Goal: Task Accomplishment & Management: Manage account settings

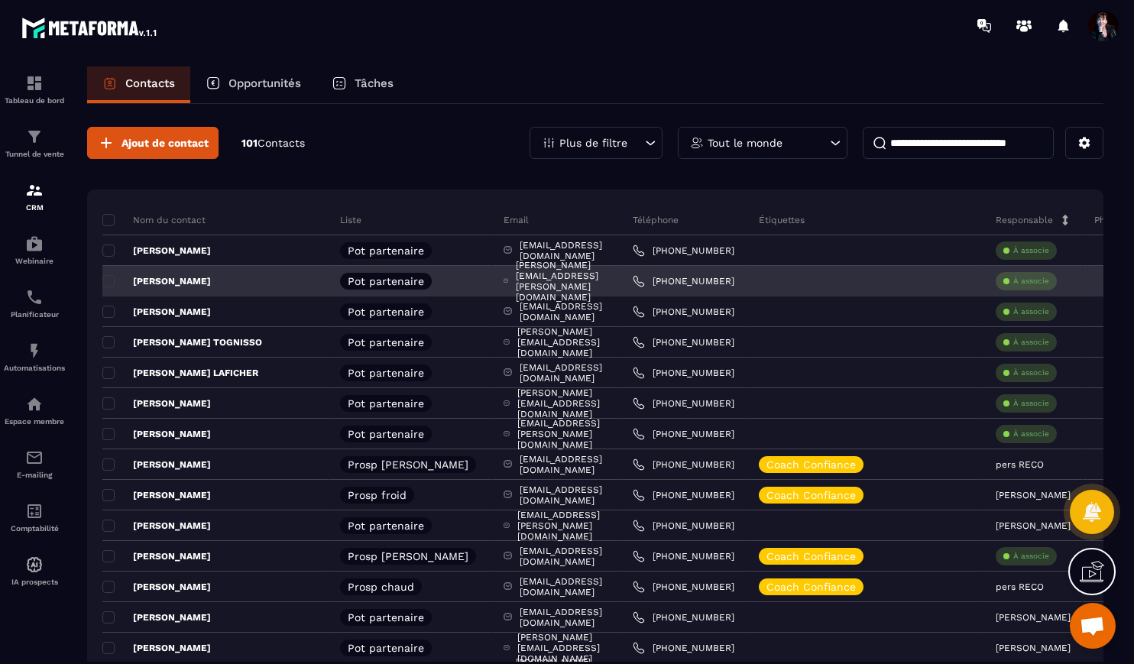
scroll to position [13368, 0]
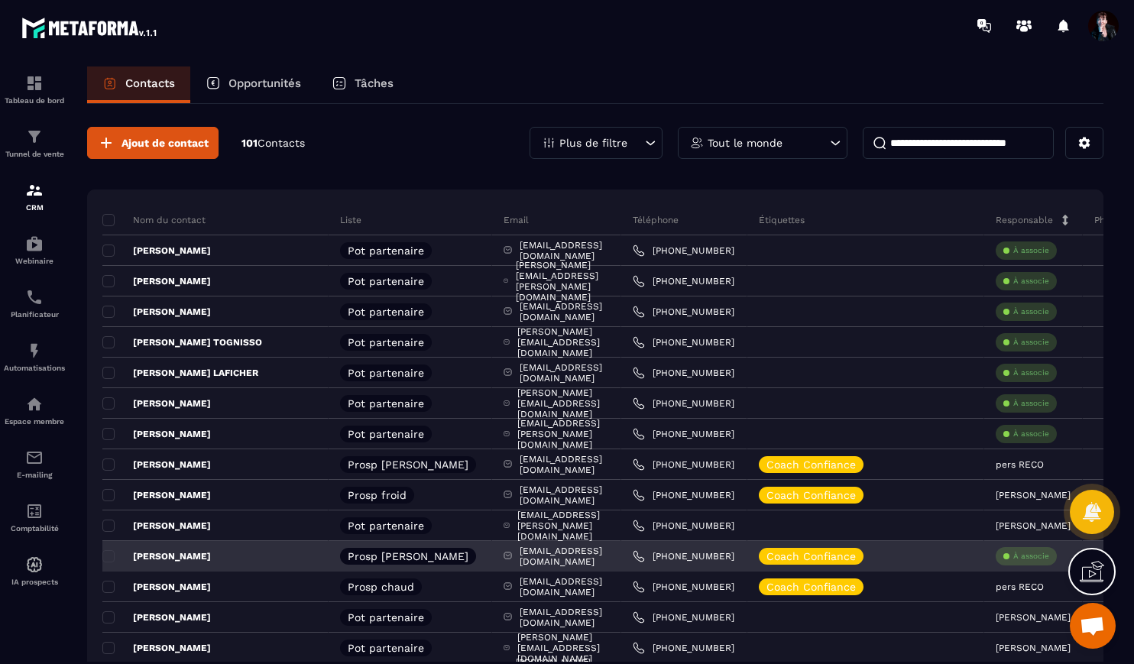
click at [1022, 562] on div "À associe" at bounding box center [1026, 556] width 61 height 18
click at [1015, 557] on p "À associe" at bounding box center [1031, 556] width 36 height 11
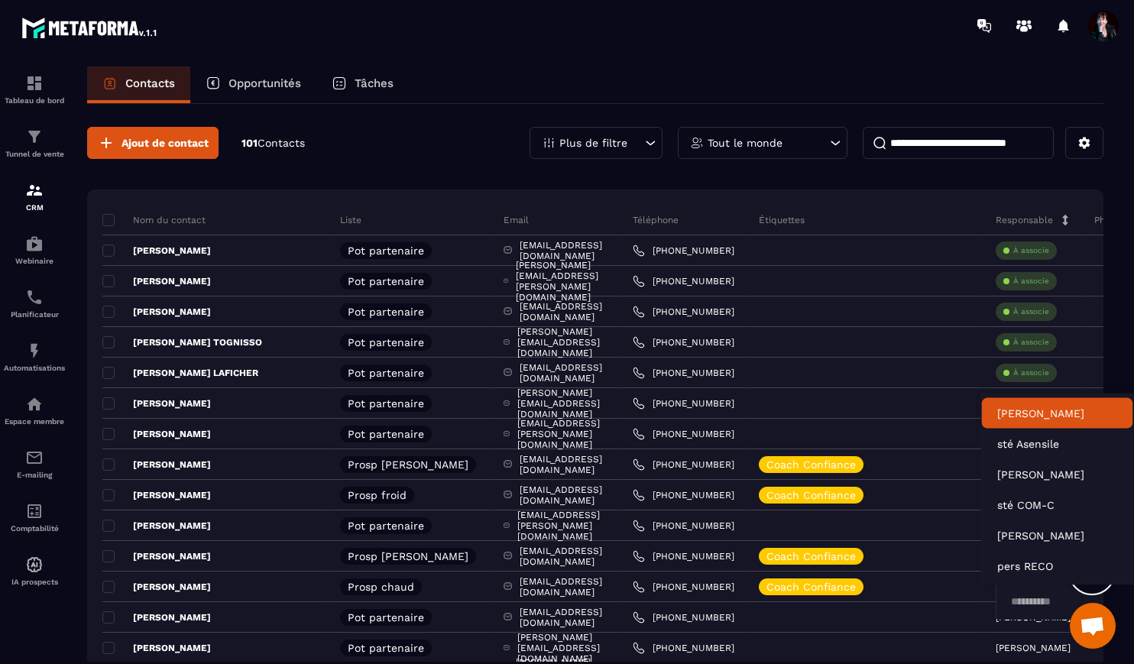
click at [1027, 416] on p "[PERSON_NAME]" at bounding box center [1057, 413] width 121 height 15
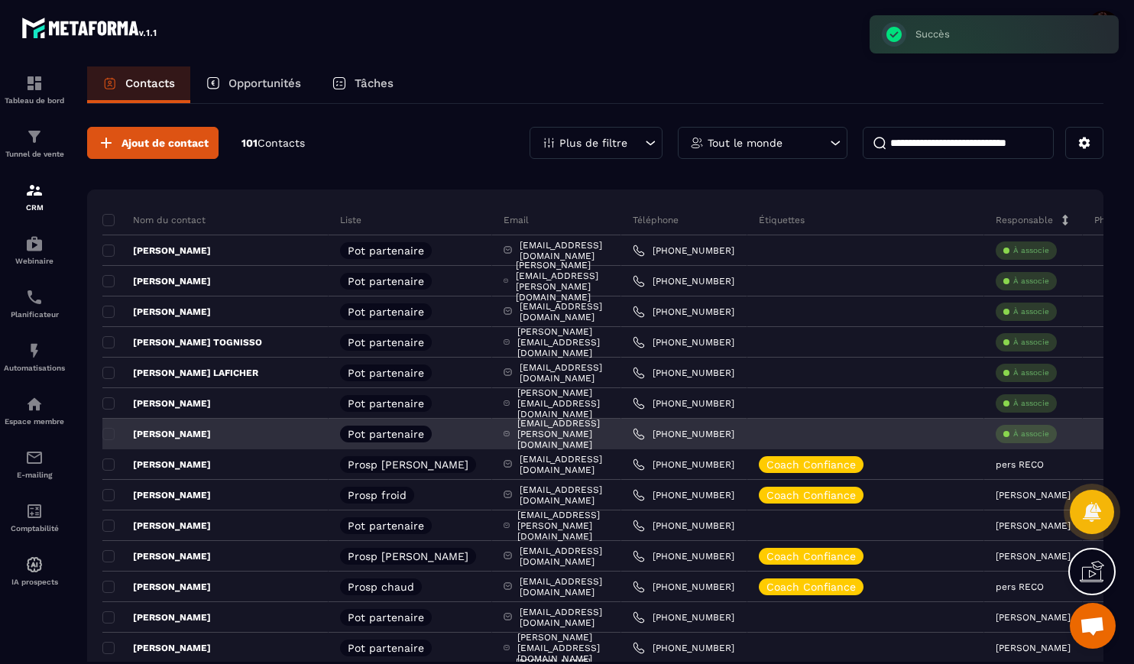
click at [1015, 438] on p "À associe" at bounding box center [1031, 434] width 36 height 11
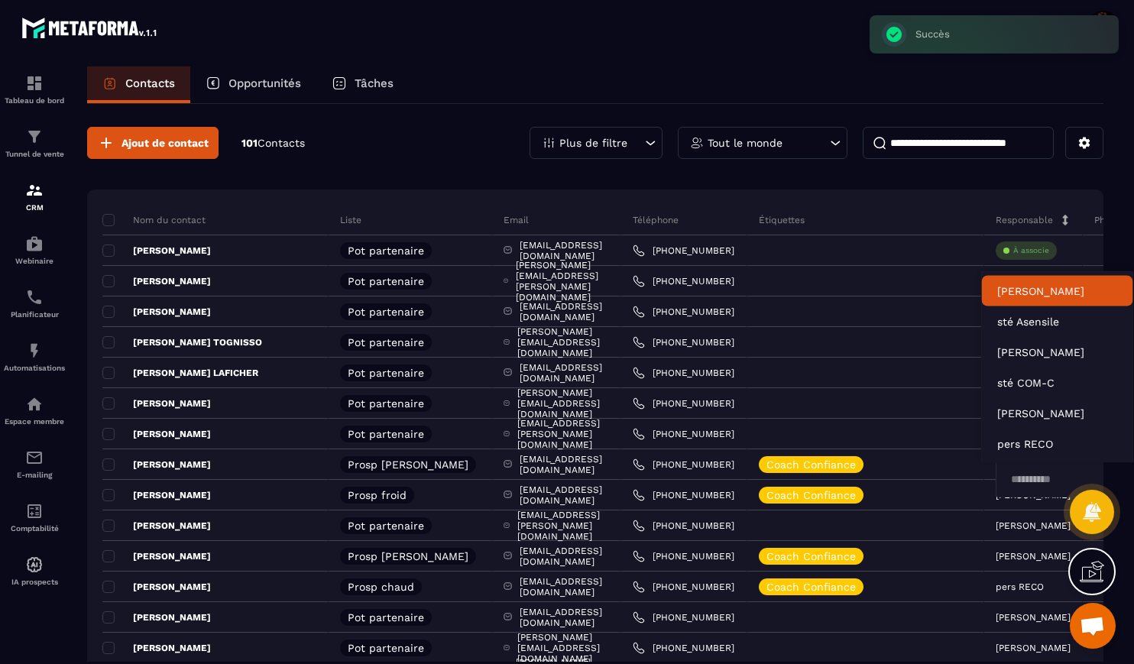
click at [1026, 289] on p "[PERSON_NAME]" at bounding box center [1057, 291] width 121 height 15
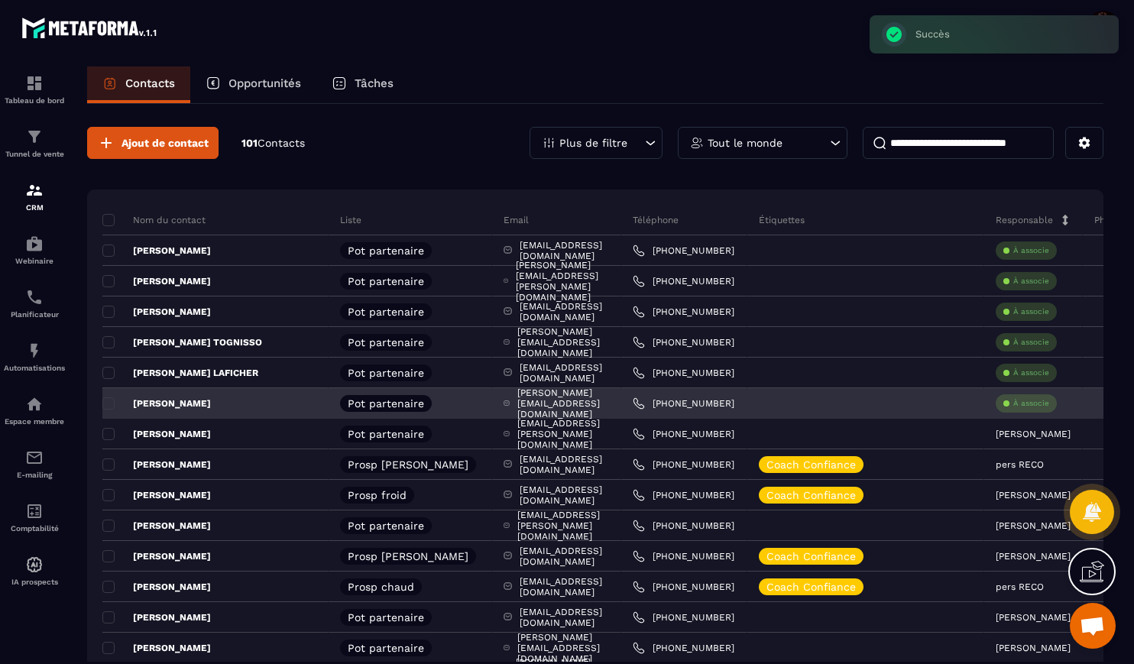
click at [1013, 405] on p "À associe" at bounding box center [1031, 403] width 36 height 11
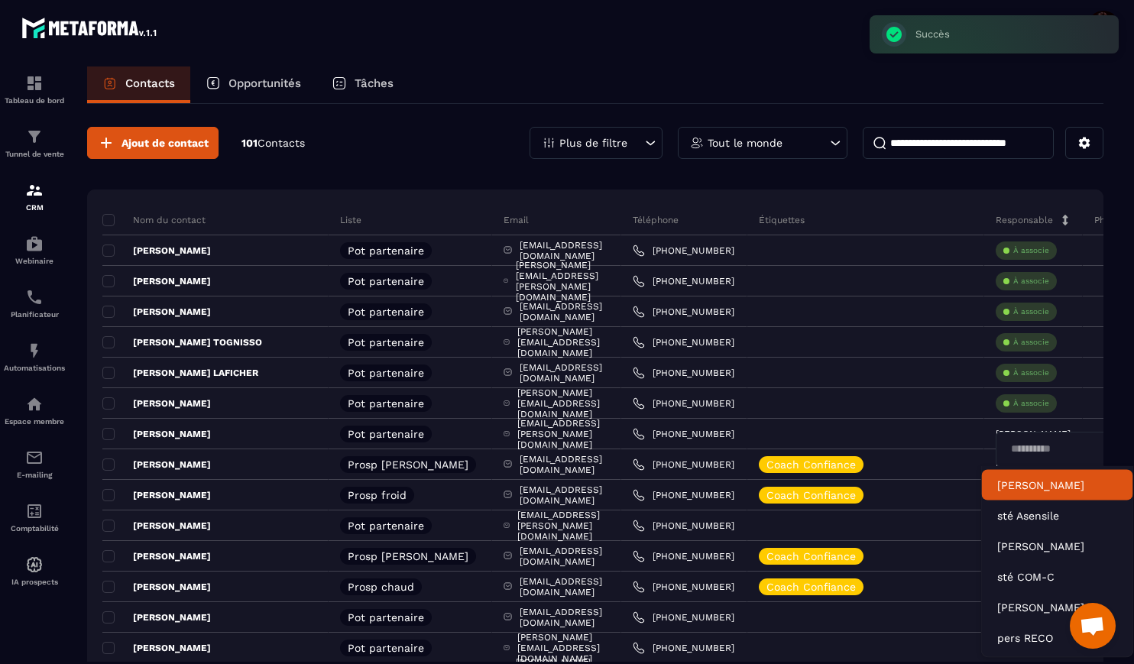
click at [1011, 478] on p "[PERSON_NAME]" at bounding box center [1057, 485] width 121 height 15
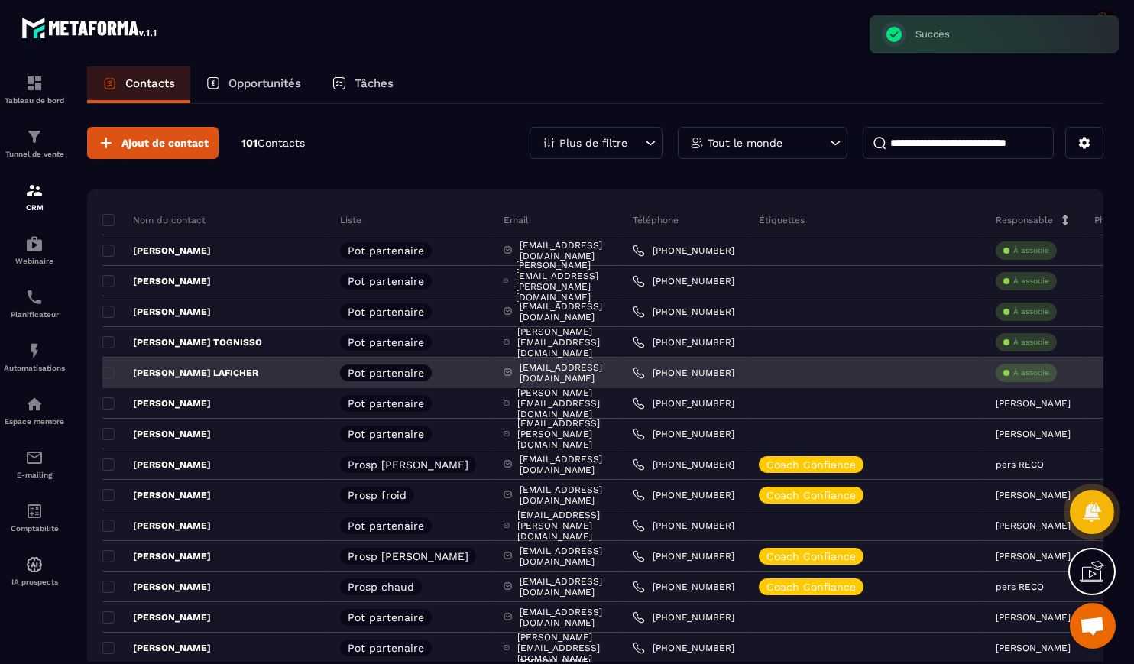
click at [1013, 374] on p "À associe" at bounding box center [1031, 373] width 36 height 11
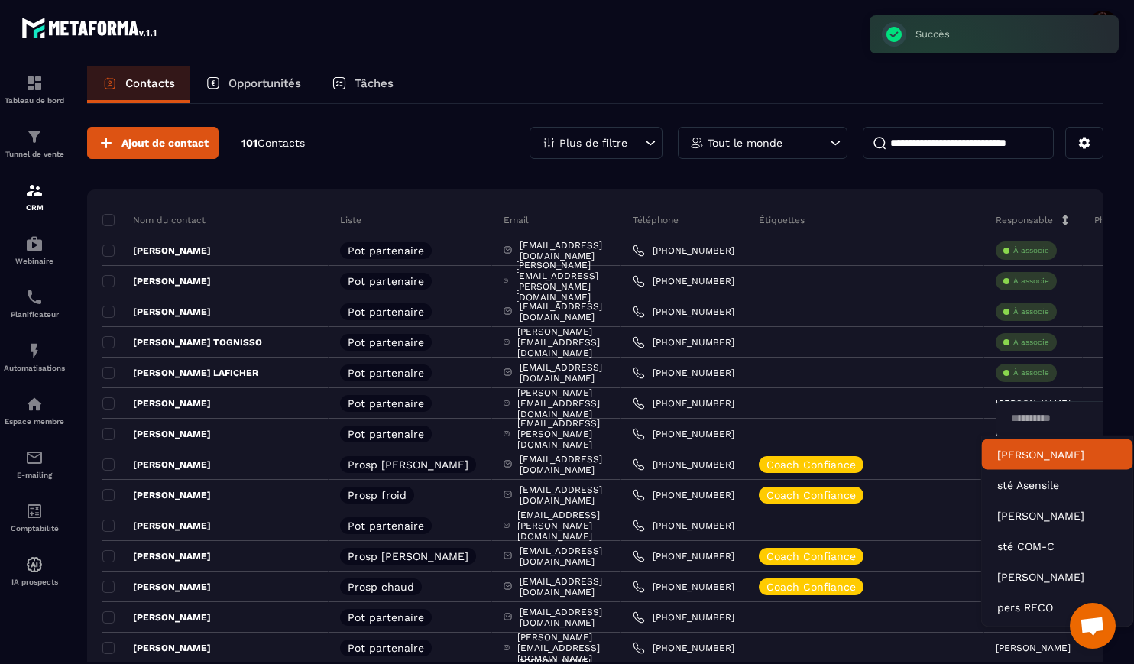
click at [1014, 455] on p "[PERSON_NAME]" at bounding box center [1057, 454] width 121 height 15
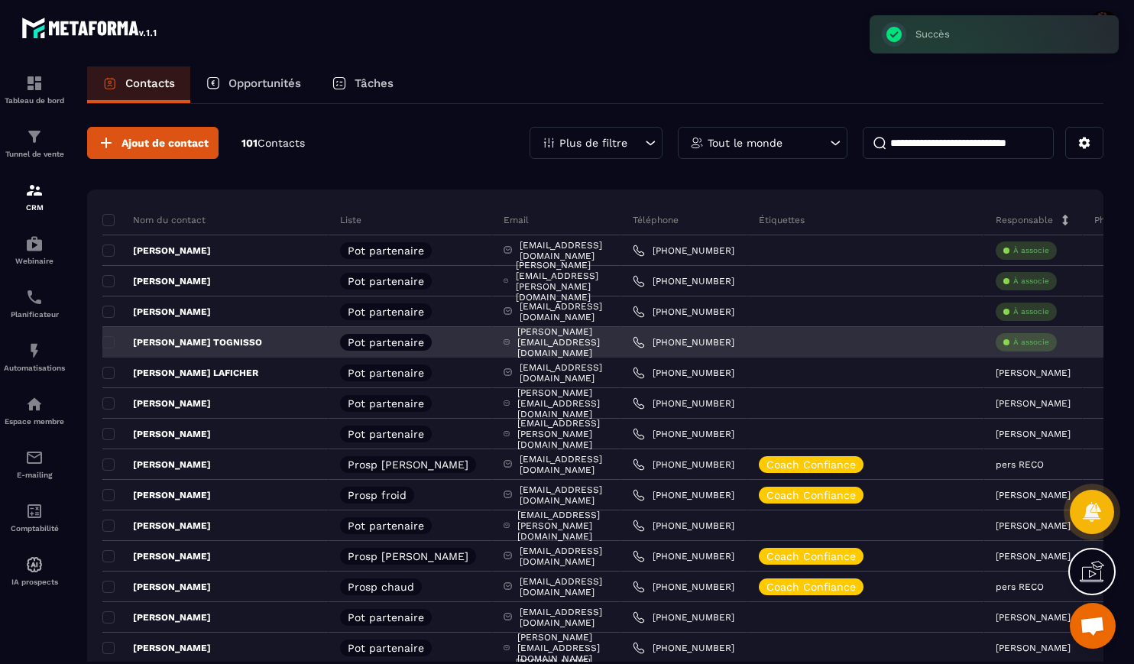
click at [1009, 347] on div "À associe" at bounding box center [1026, 342] width 61 height 18
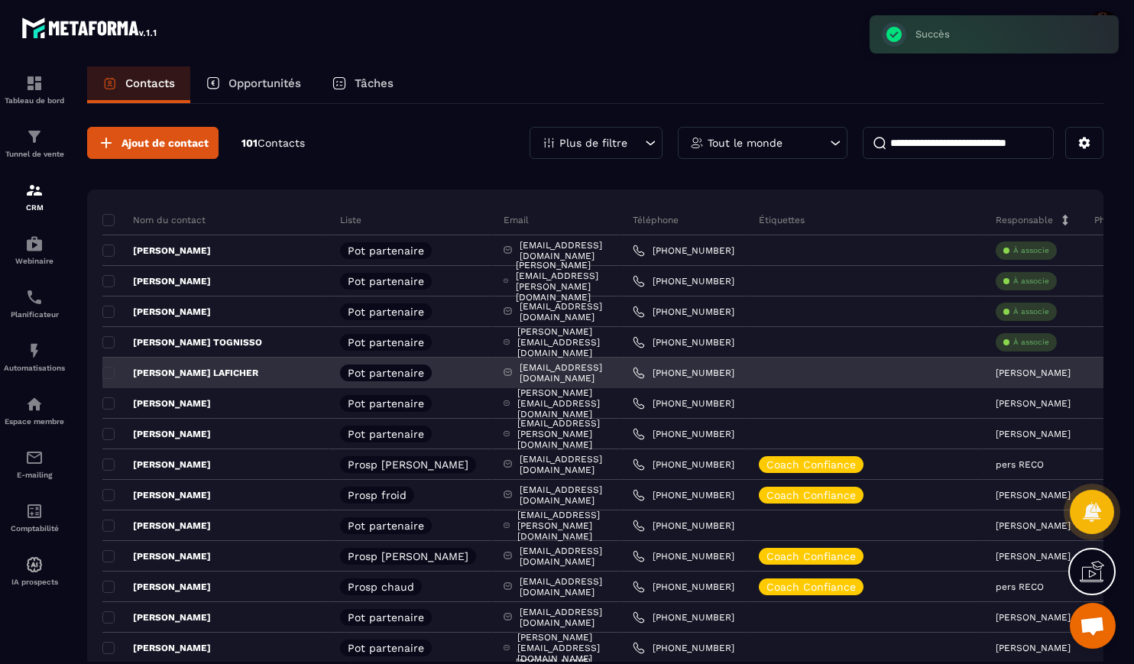
click at [1011, 378] on div "[PERSON_NAME]" at bounding box center [1033, 373] width 99 height 31
click at [1006, 377] on p "[PERSON_NAME]" at bounding box center [1033, 373] width 75 height 11
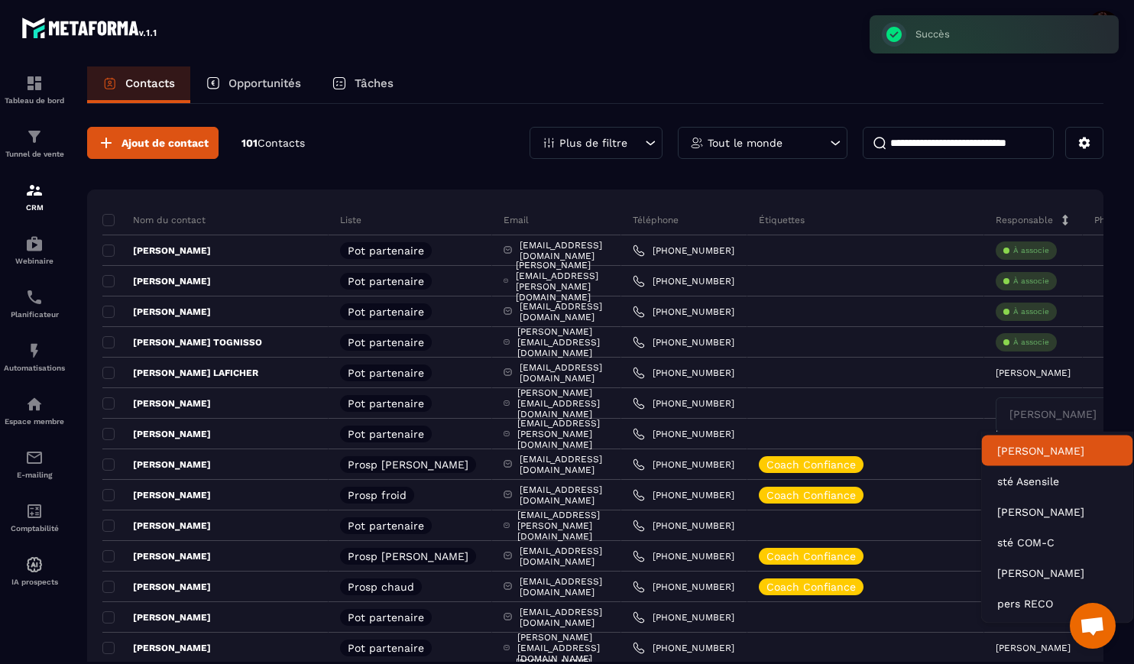
click at [1013, 455] on p "[PERSON_NAME]" at bounding box center [1057, 450] width 121 height 15
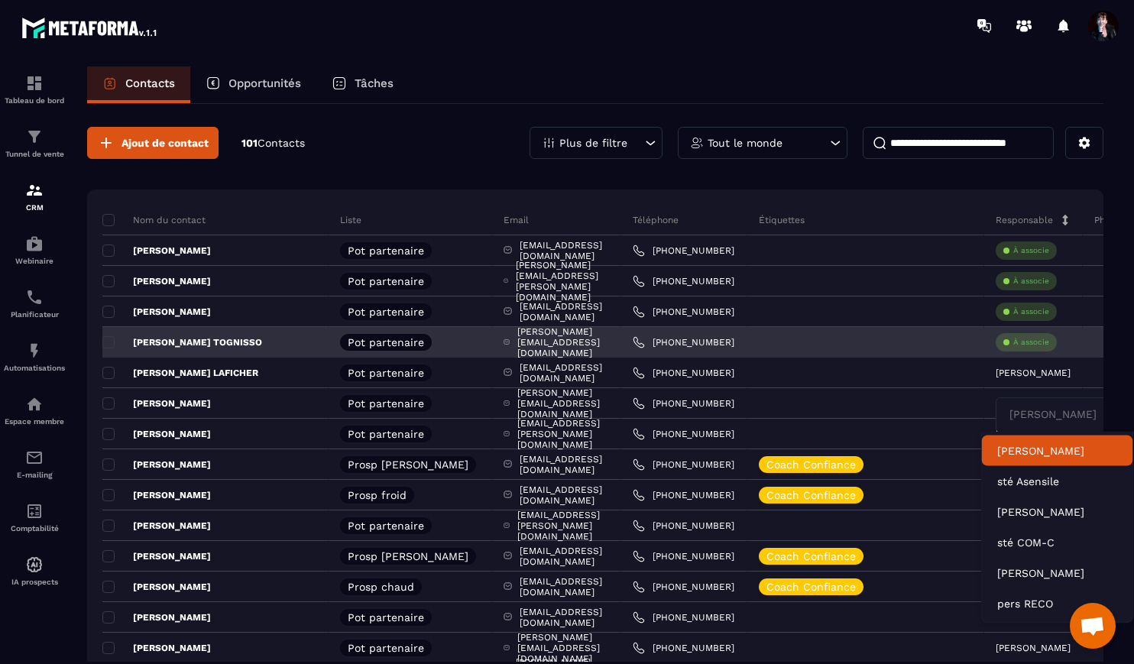
click at [1016, 341] on p "À associe" at bounding box center [1031, 342] width 36 height 11
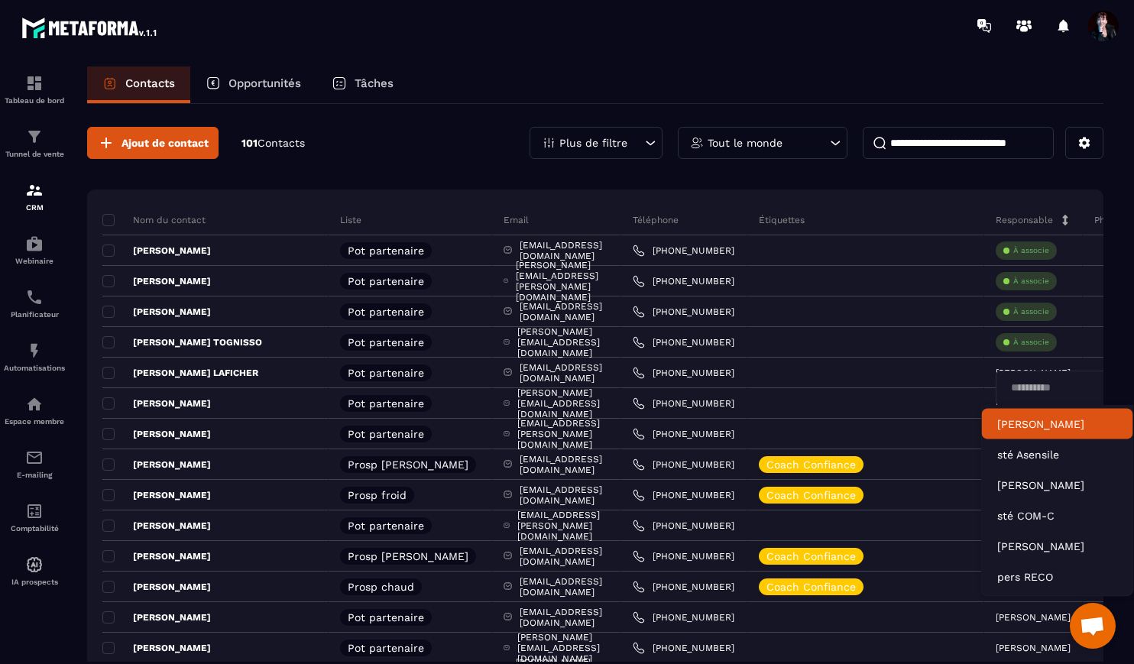
click at [1035, 422] on p "[PERSON_NAME]" at bounding box center [1057, 423] width 121 height 15
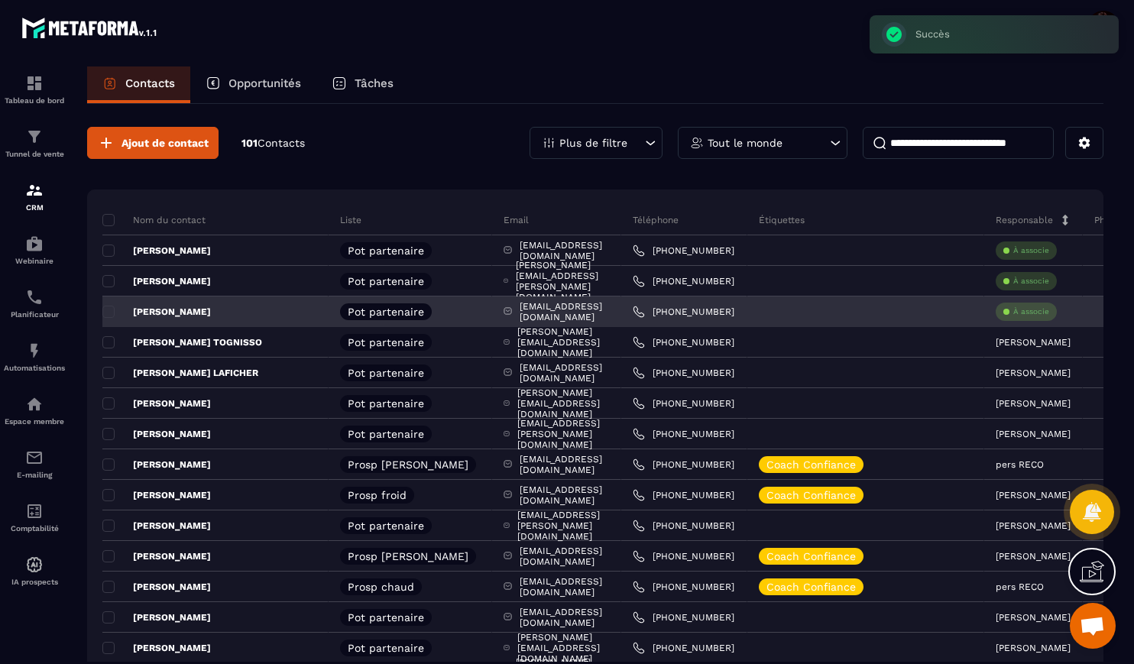
click at [1027, 310] on p "À associe" at bounding box center [1031, 311] width 36 height 11
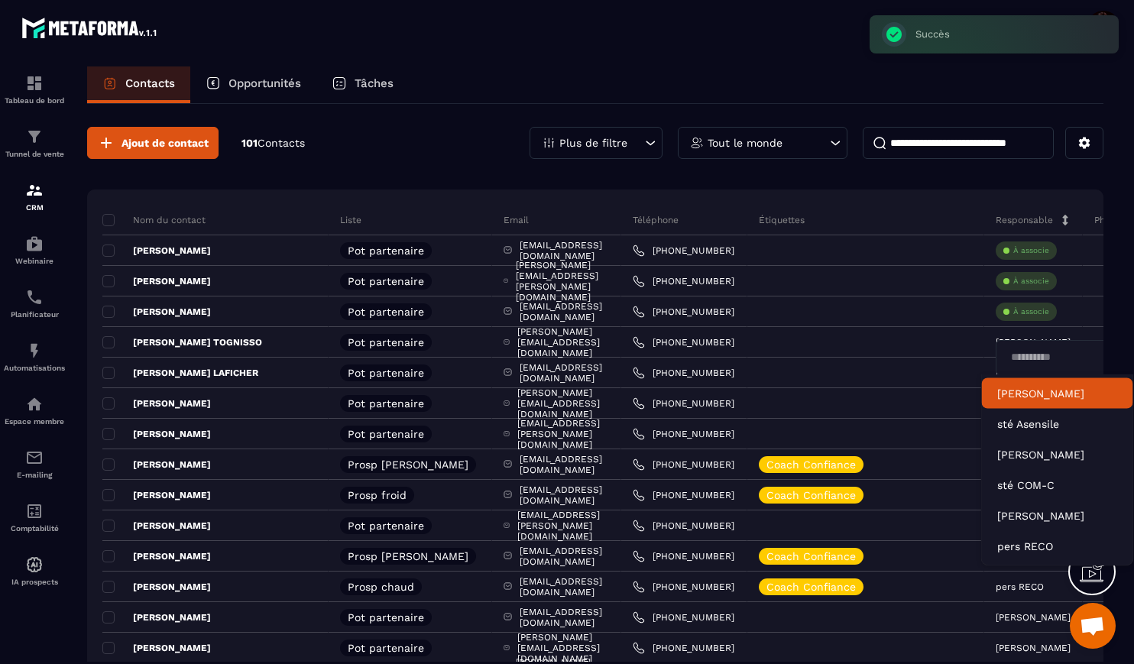
click at [1042, 396] on p "[PERSON_NAME]" at bounding box center [1057, 393] width 121 height 15
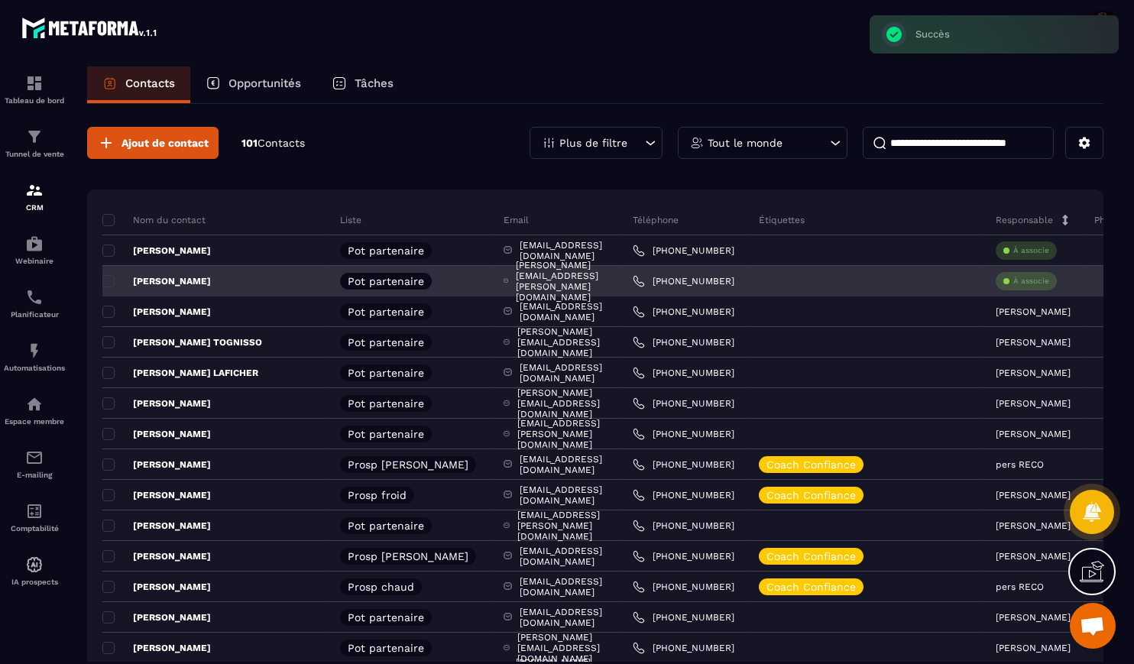
click at [1029, 280] on p "À associe" at bounding box center [1031, 281] width 36 height 11
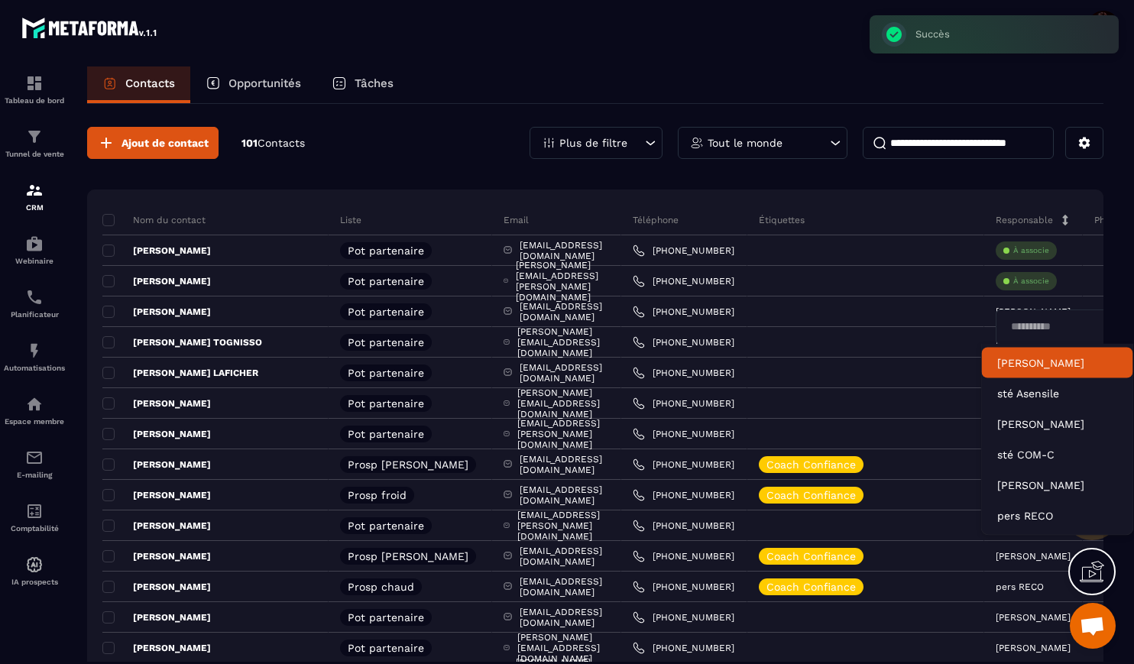
click at [1029, 361] on p "[PERSON_NAME]" at bounding box center [1057, 362] width 121 height 15
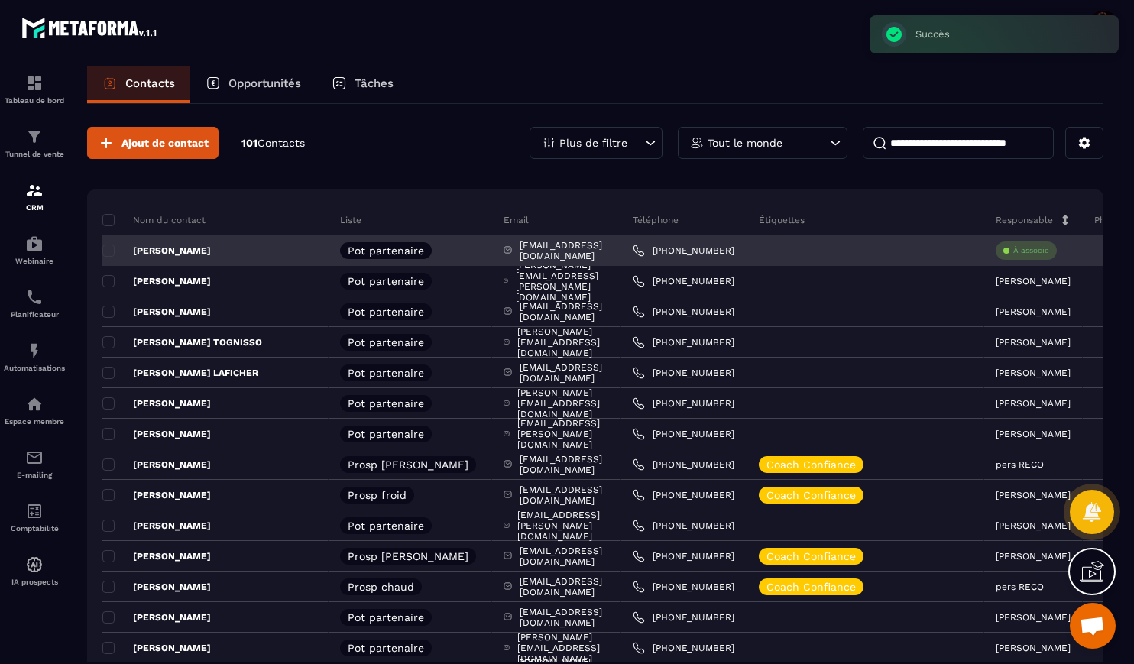
click at [1022, 250] on p "À associe" at bounding box center [1031, 250] width 36 height 11
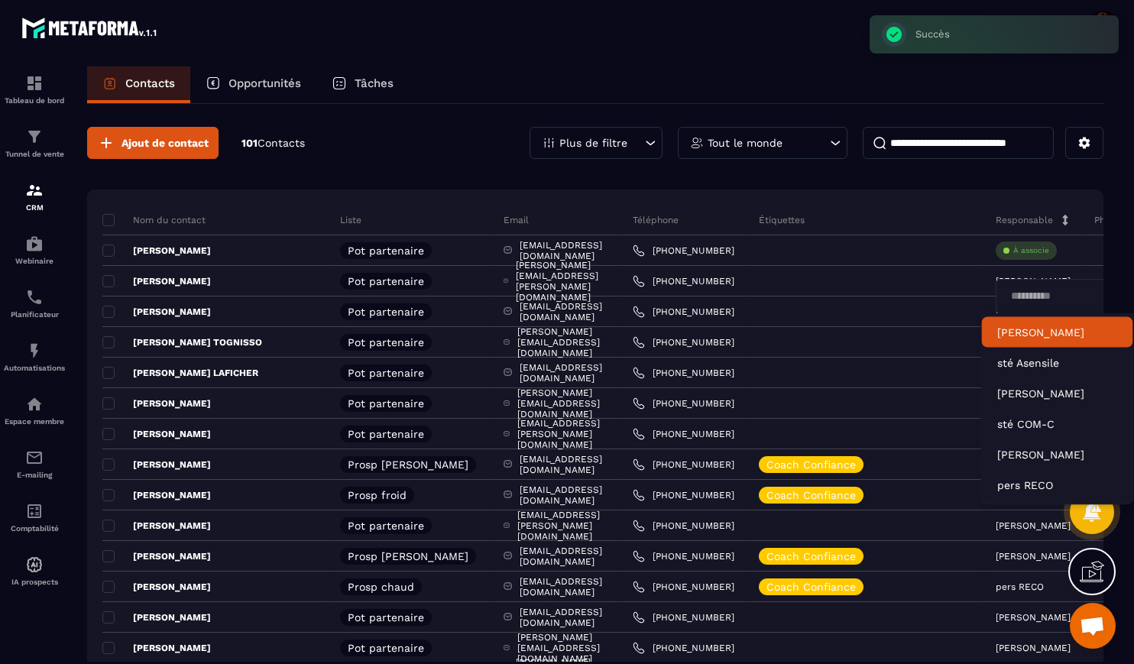
click at [1035, 332] on p "[PERSON_NAME]" at bounding box center [1057, 332] width 121 height 15
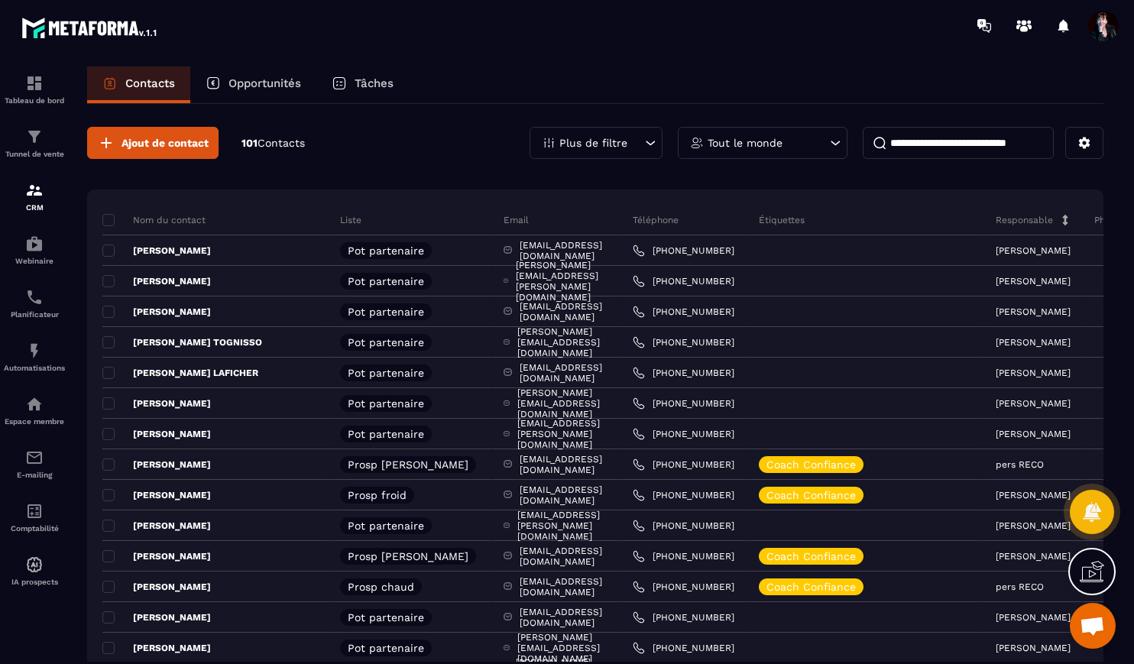
click at [1096, 626] on span "Ouvrir le chat" at bounding box center [1092, 627] width 25 height 21
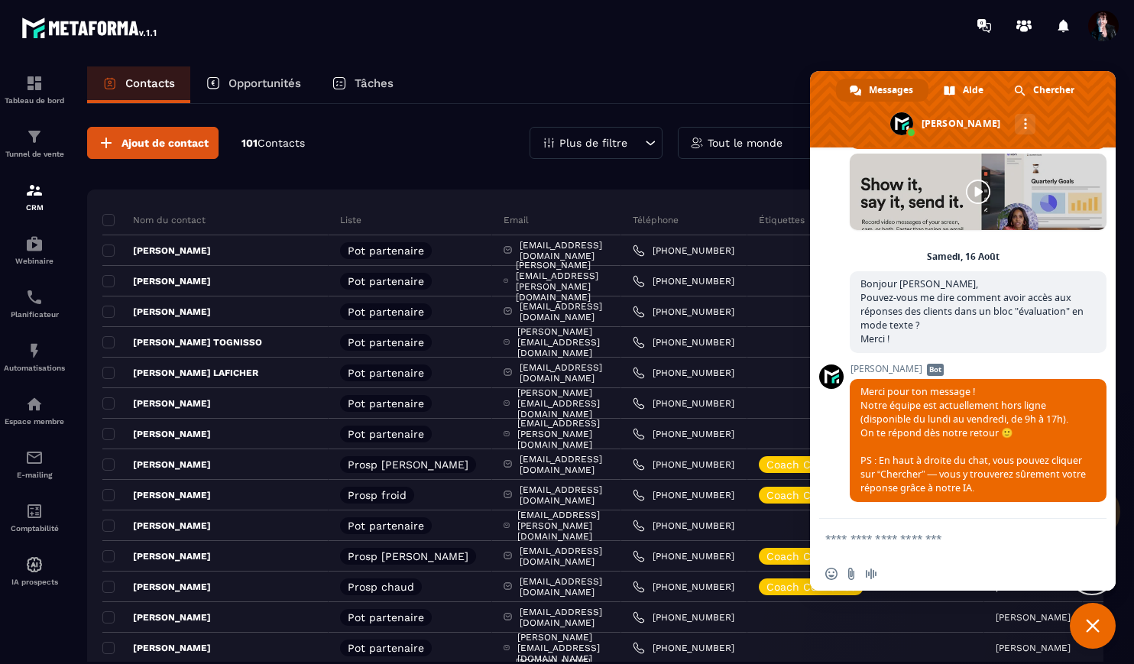
click at [1095, 630] on span "Fermer le chat" at bounding box center [1093, 626] width 14 height 14
